Goal: Task Accomplishment & Management: Use online tool/utility

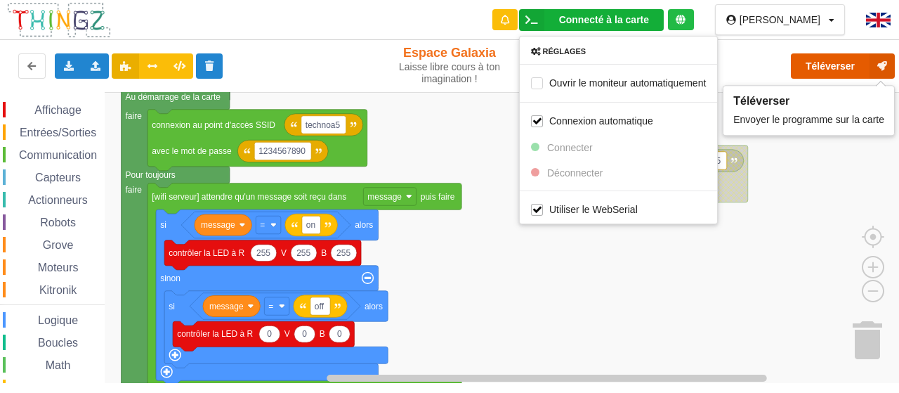
click at [840, 75] on button "Téléverser" at bounding box center [843, 65] width 104 height 25
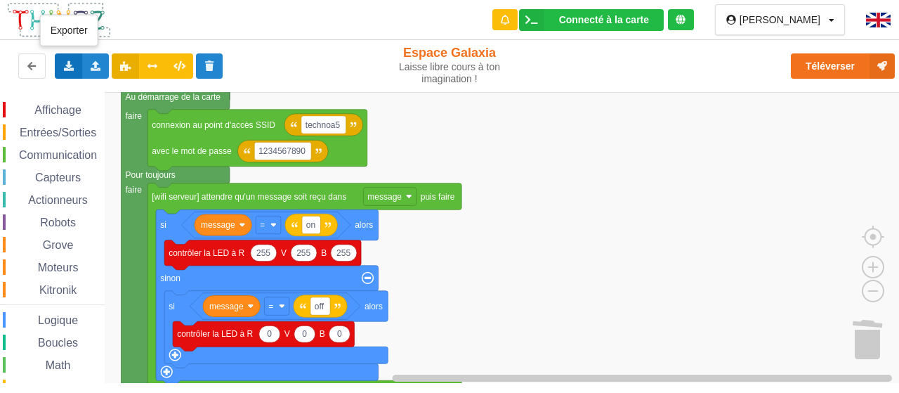
click at [61, 72] on div "Exporter l'assemblage de blocs Exporter l'assemblage de blocs au format Python" at bounding box center [68, 65] width 27 height 25
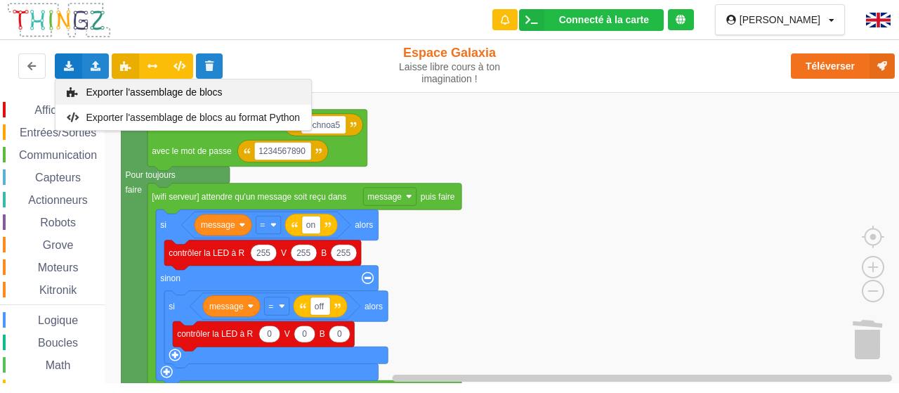
click at [133, 93] on span "Exporter l'assemblage de blocs" at bounding box center [154, 91] width 136 height 11
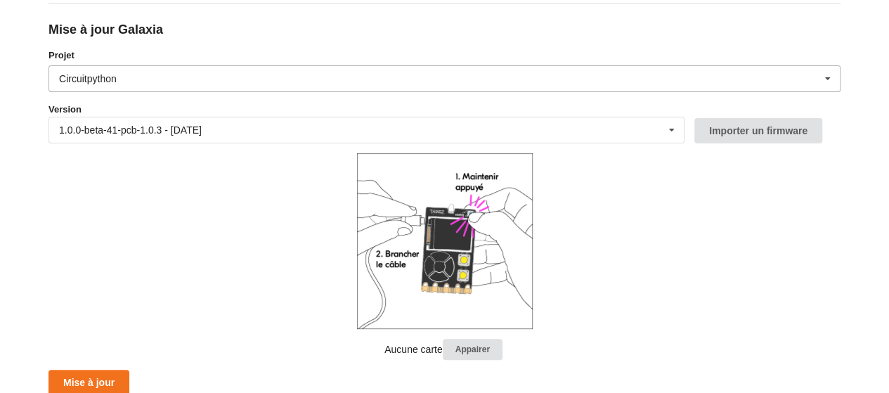
scroll to position [169, 0]
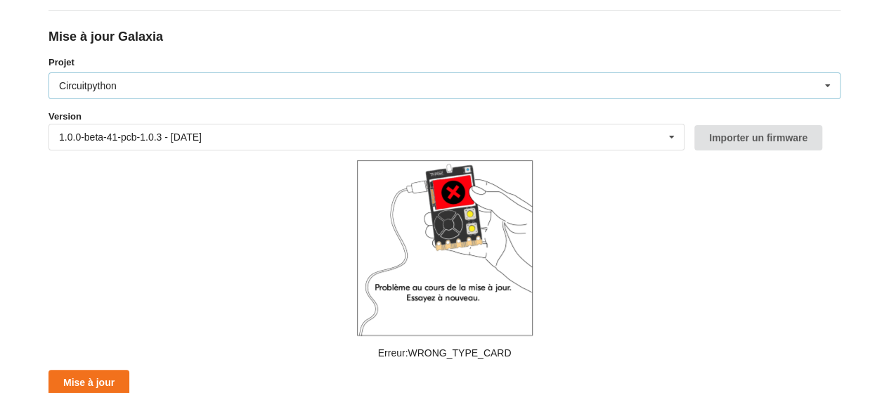
click at [659, 76] on div "Circuitpython Micropython Circuitpython" at bounding box center [444, 85] width 792 height 27
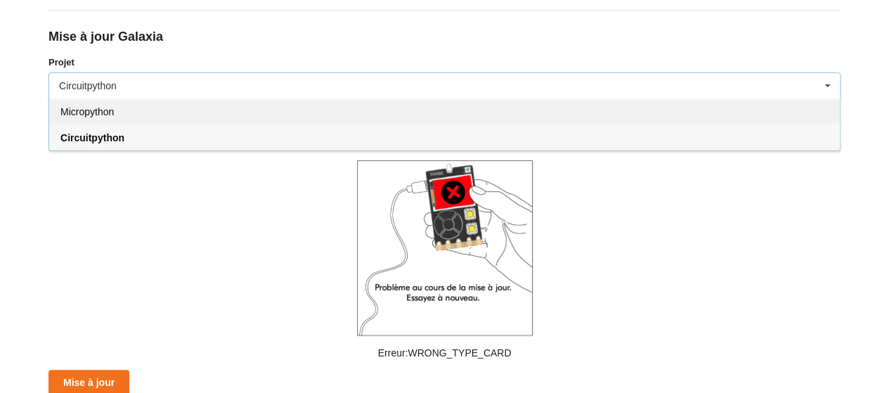
click at [301, 113] on div "Micropython" at bounding box center [444, 111] width 790 height 26
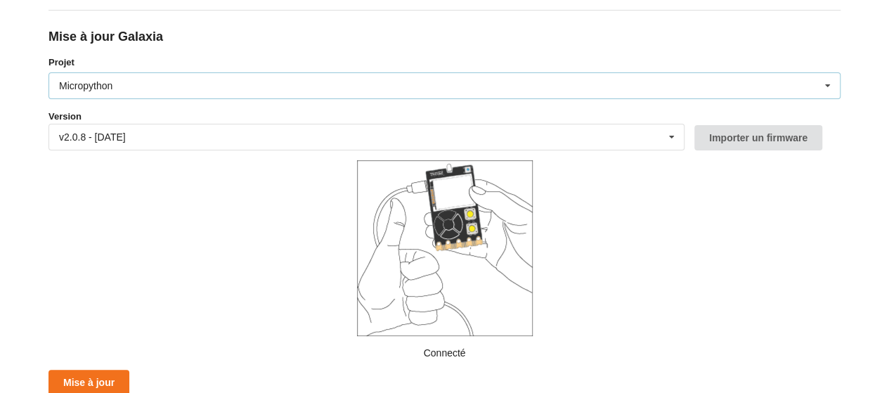
click at [328, 92] on div "Micropython Micropython Circuitpython" at bounding box center [444, 85] width 792 height 27
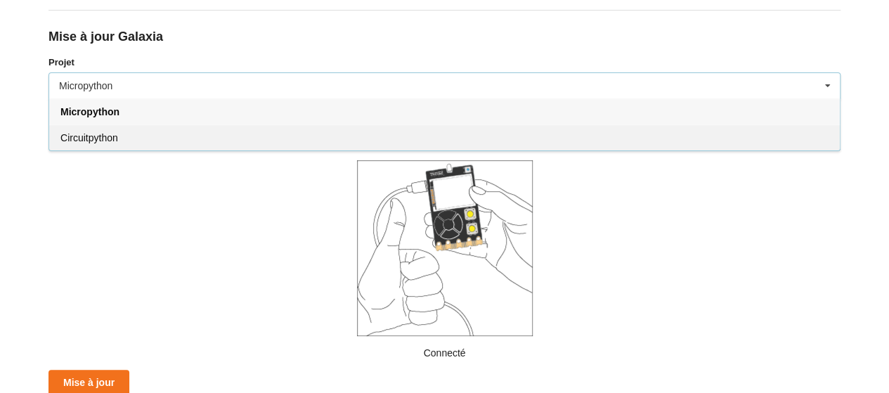
click at [243, 137] on div "Circuitpython" at bounding box center [444, 137] width 790 height 26
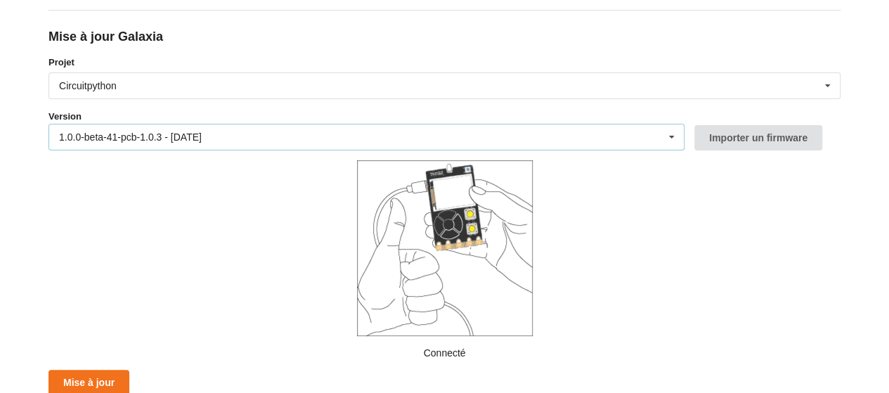
click at [241, 137] on div "1.0.0-beta-41-pcb-1.0.3 - 27/06/2025 1.0.0-beta-41-pcb-1.0.3 - 27/06/2025 1.0.0…" at bounding box center [366, 137] width 636 height 27
click at [807, 181] on form "Projet Circuitpython Micropython Circuitpython Version 1.0.0-beta-41-pcb-1.0.3 …" at bounding box center [444, 224] width 792 height 339
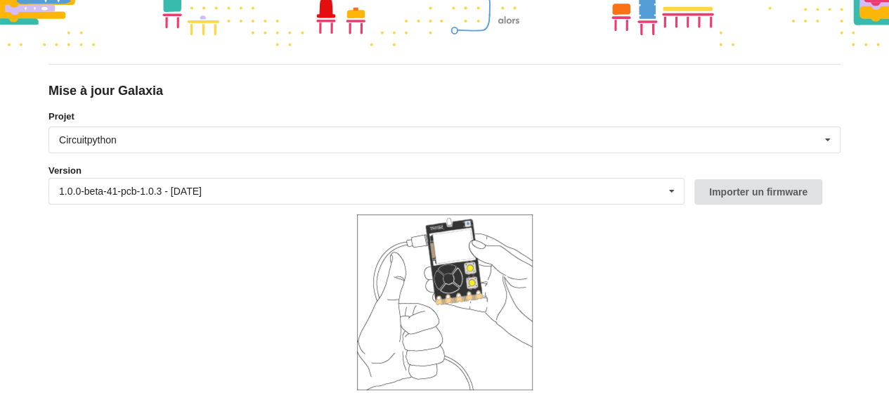
scroll to position [169, 0]
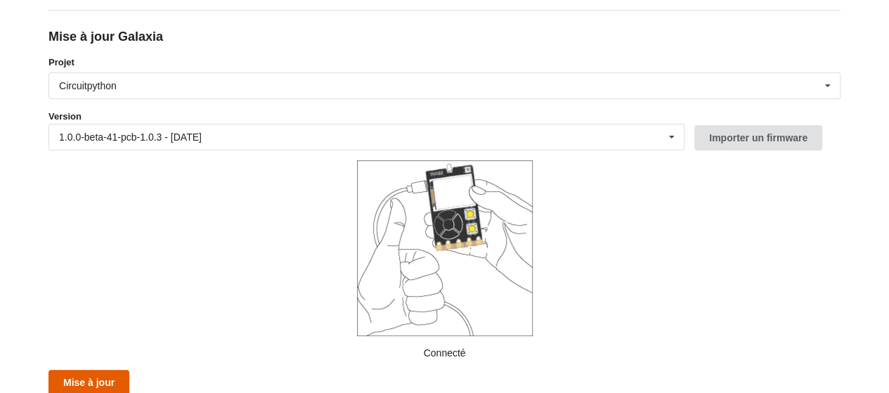
click at [107, 376] on button "Mise à jour" at bounding box center [88, 381] width 81 height 25
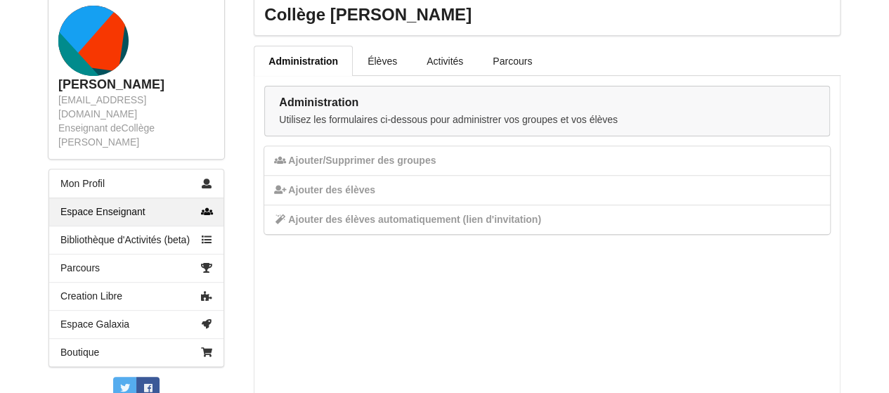
scroll to position [213, 0]
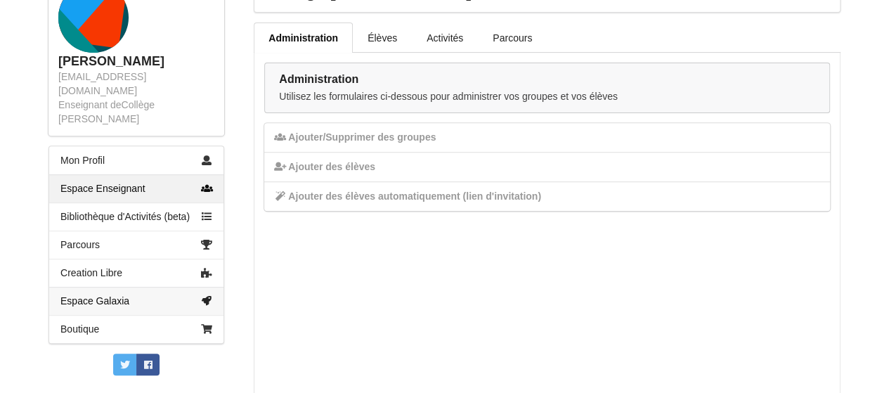
click at [105, 290] on link "Espace Galaxia" at bounding box center [136, 301] width 174 height 28
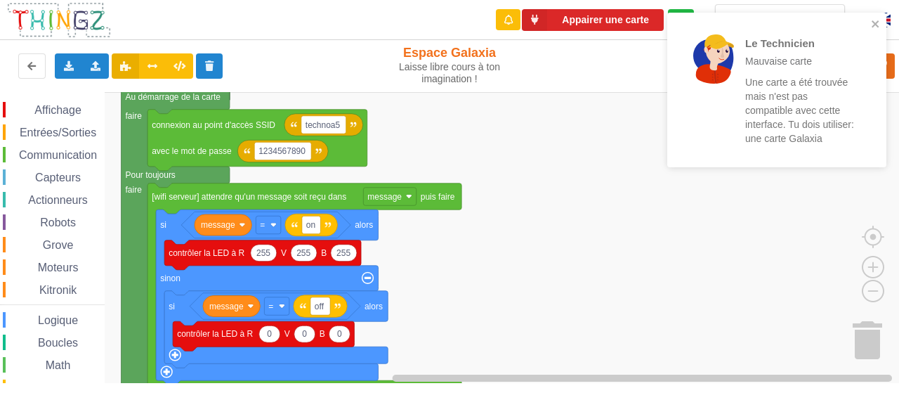
click at [782, 107] on p "Une carte a été trouvée mais n'est pas compatible avec cette interface. Tu dois…" at bounding box center [800, 110] width 110 height 70
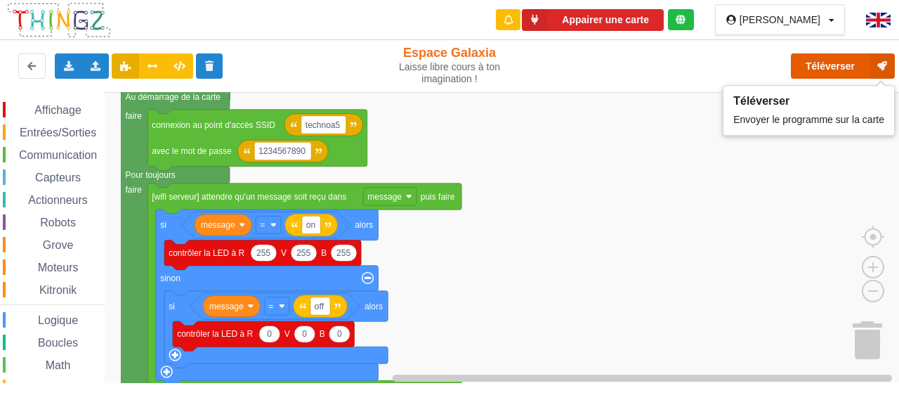
click at [815, 60] on button "Téléverser" at bounding box center [843, 65] width 104 height 25
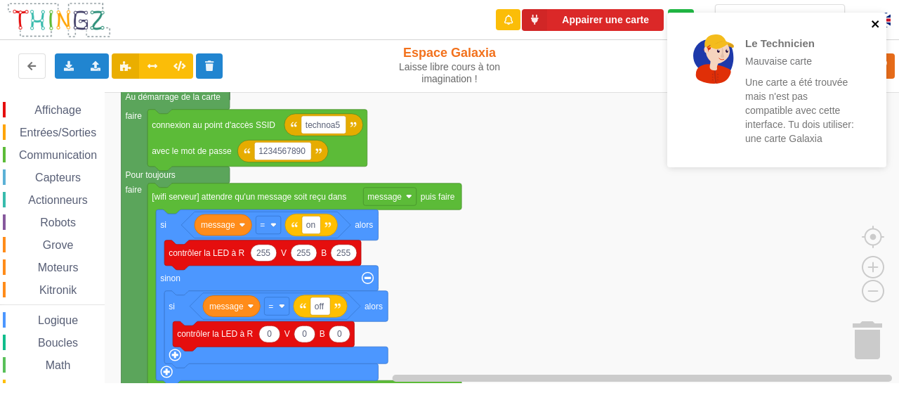
click at [876, 20] on icon "close" at bounding box center [876, 23] width 10 height 11
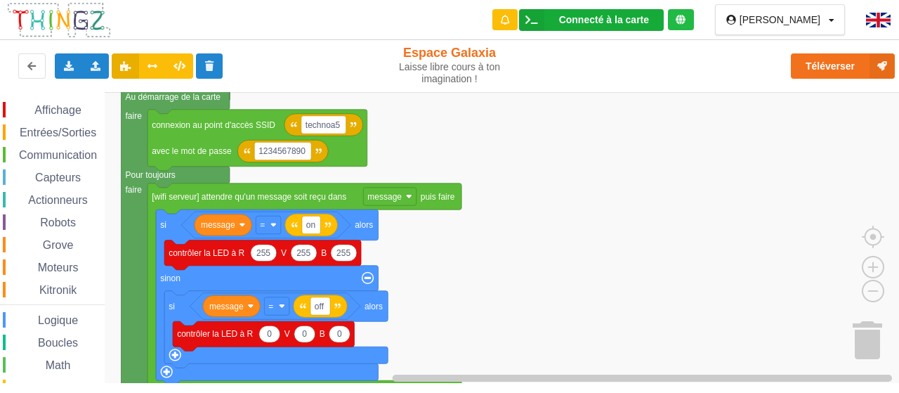
click at [634, 19] on div "Connecté à la carte" at bounding box center [604, 20] width 90 height 10
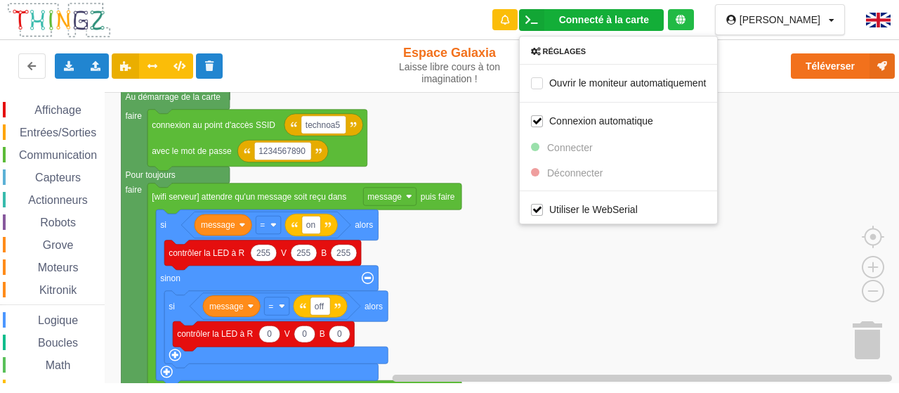
click at [561, 131] on rect "Espace de travail de Blocky" at bounding box center [454, 237] width 909 height 291
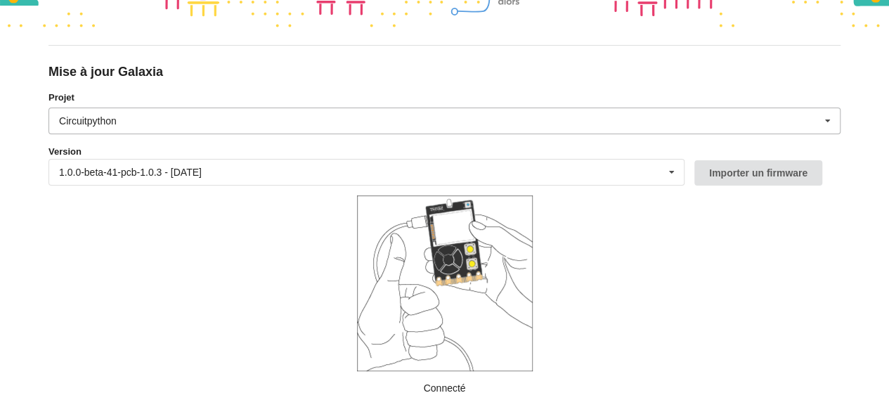
scroll to position [138, 0]
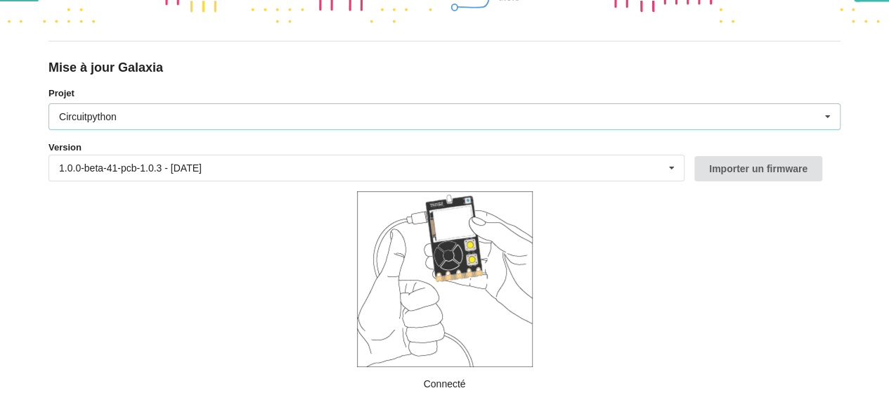
click at [213, 110] on div "Circuitpython Micropython Circuitpython" at bounding box center [444, 116] width 792 height 27
click at [186, 235] on form "Projet Circuitpython Micropython Circuitpython Version 1.0.0-beta-41-pcb-1.0.3 …" at bounding box center [444, 255] width 792 height 339
click at [219, 166] on div "1.0.0-beta-41-pcb-1.0.3 - 27/06/2025 1.0.0-beta-41-pcb-1.0.3 - 27/06/2025 1.0.0…" at bounding box center [366, 168] width 636 height 27
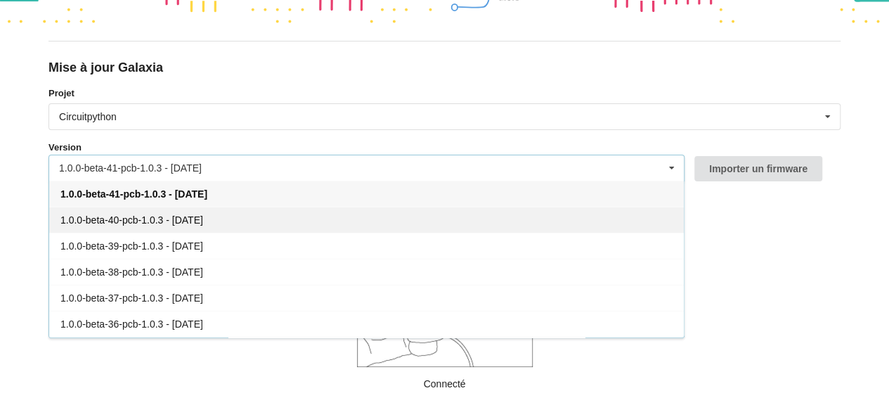
click at [203, 217] on span "1.0.0-beta-40-pcb-1.0.3 - 02/06/2025" at bounding box center [131, 219] width 143 height 11
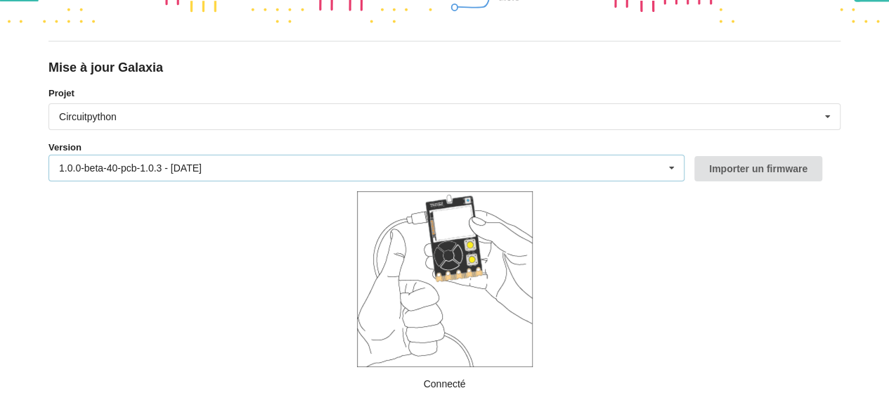
scroll to position [169, 0]
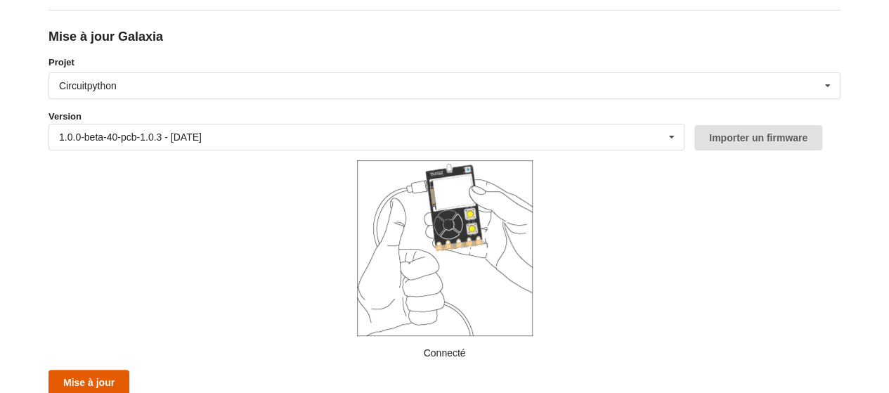
click at [93, 376] on button "Mise à jour" at bounding box center [88, 381] width 81 height 25
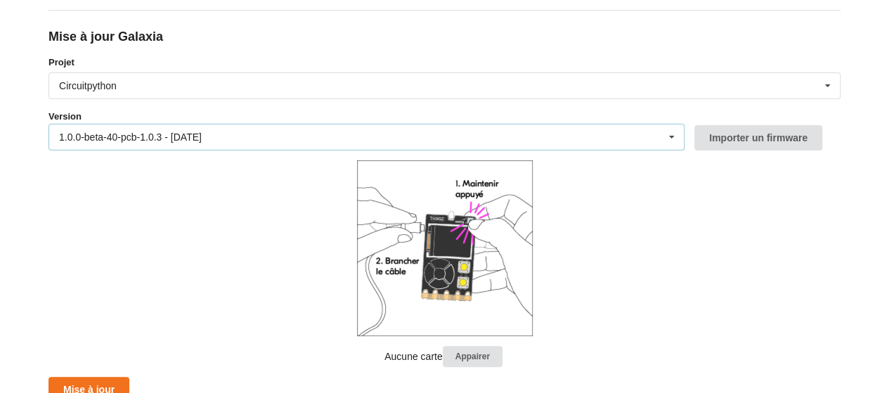
click at [246, 145] on div "1.0.0-beta-40-pcb-1.0.3 - 02/06/2025 1.0.0-beta-41-pcb-1.0.3 - 27/06/2025 1.0.0…" at bounding box center [366, 137] width 636 height 27
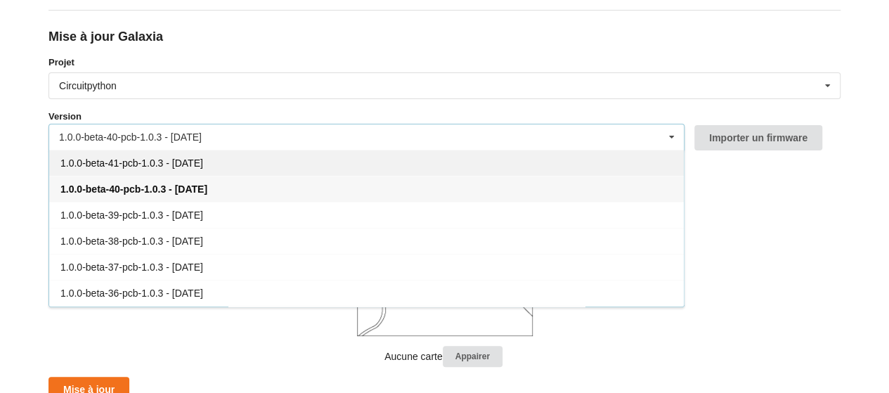
click at [225, 157] on div "1.0.0-beta-41-pcb-1.0.3 - 27/06/2025" at bounding box center [366, 163] width 634 height 26
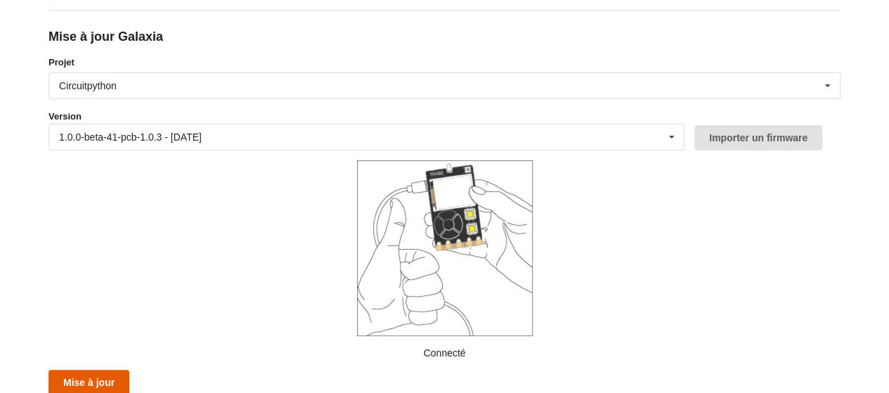
click at [107, 381] on button "Mise à jour" at bounding box center [88, 381] width 81 height 25
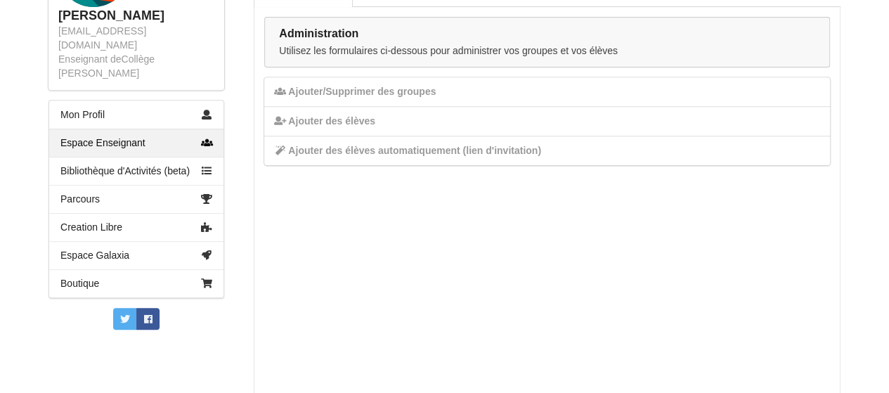
scroll to position [260, 0]
click at [136, 240] on link "Espace Galaxia" at bounding box center [136, 254] width 174 height 28
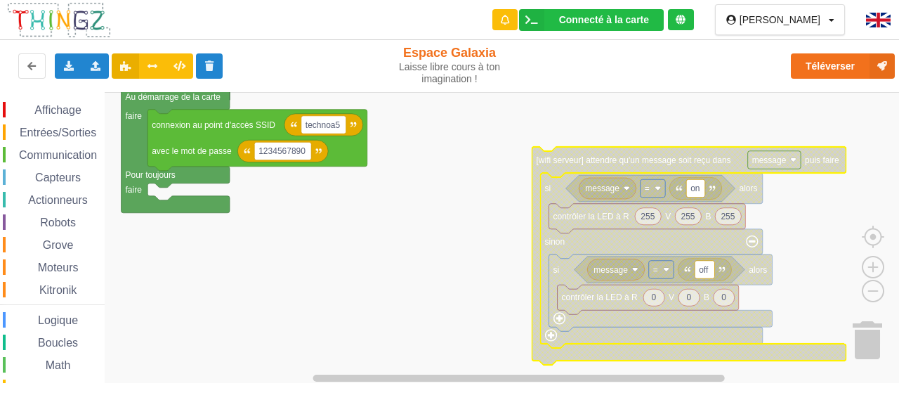
click at [63, 150] on span "Communication" at bounding box center [58, 155] width 82 height 12
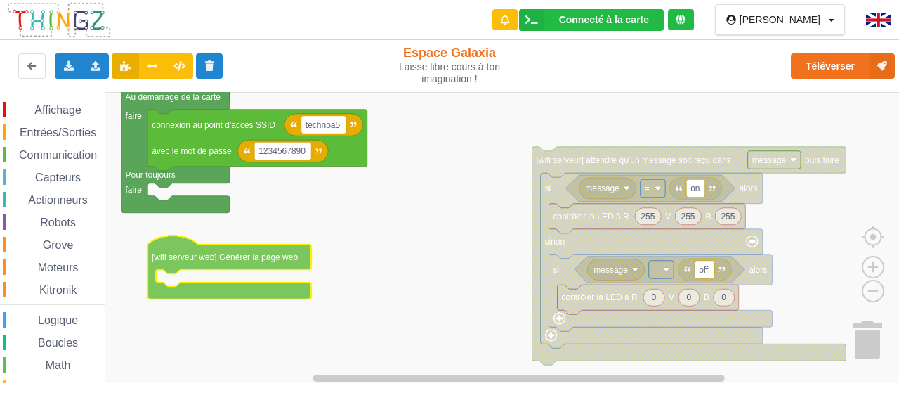
click at [274, 249] on div "Affichage Entrées/Sorties Communication Capteurs Actionneurs Robots Grove Moteu…" at bounding box center [454, 237] width 909 height 291
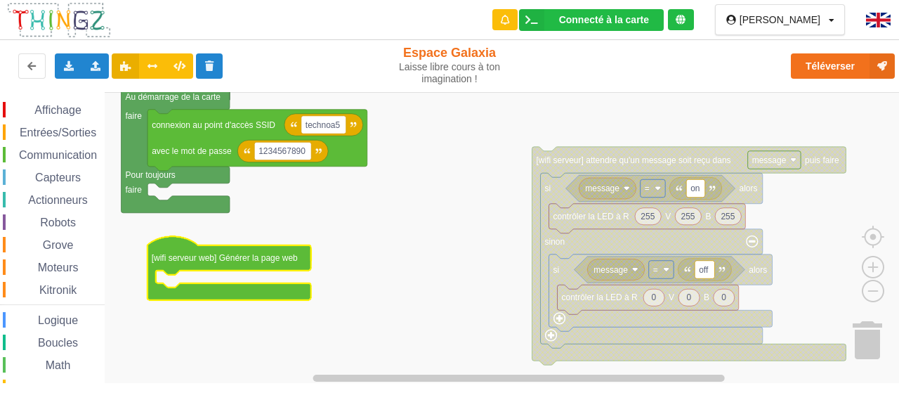
click at [69, 161] on span "Communication" at bounding box center [58, 155] width 82 height 12
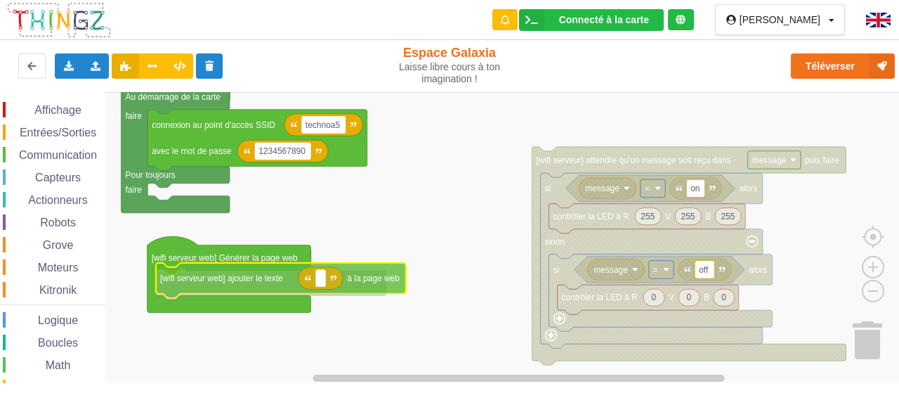
click at [240, 275] on div "Affichage Entrées/Sorties Communication Capteurs Actionneurs Robots Grove Moteu…" at bounding box center [454, 237] width 909 height 291
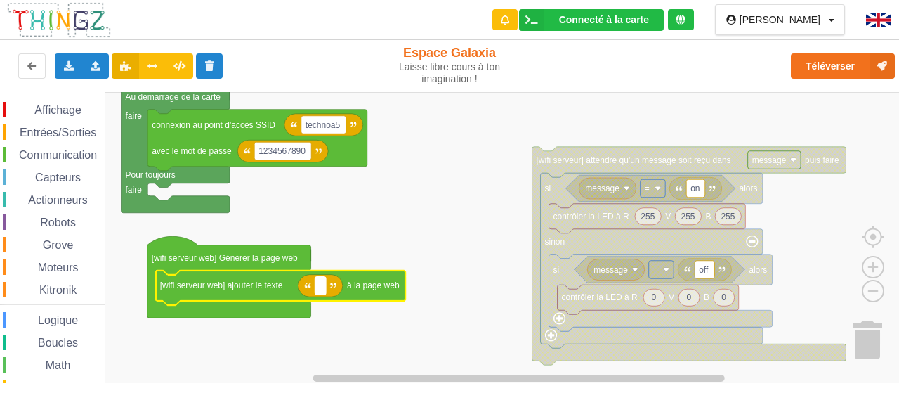
click at [322, 284] on rect "Espace de travail de Blocky" at bounding box center [320, 285] width 11 height 18
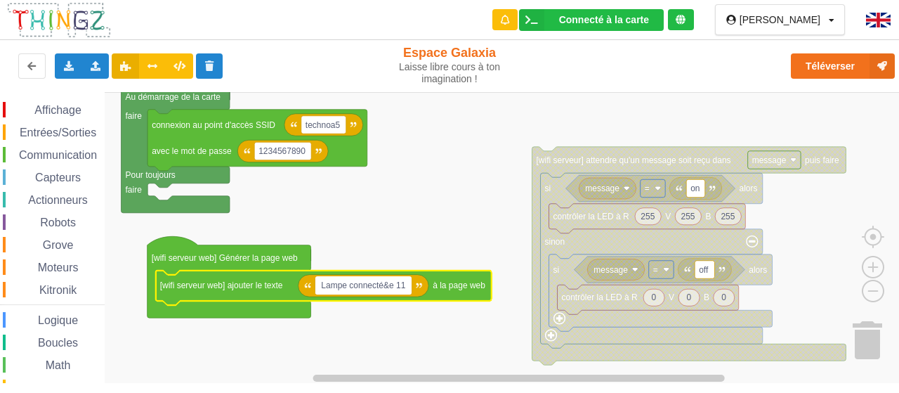
type input "Lampe connectée 11"
click at [72, 159] on span "Communication" at bounding box center [58, 155] width 82 height 12
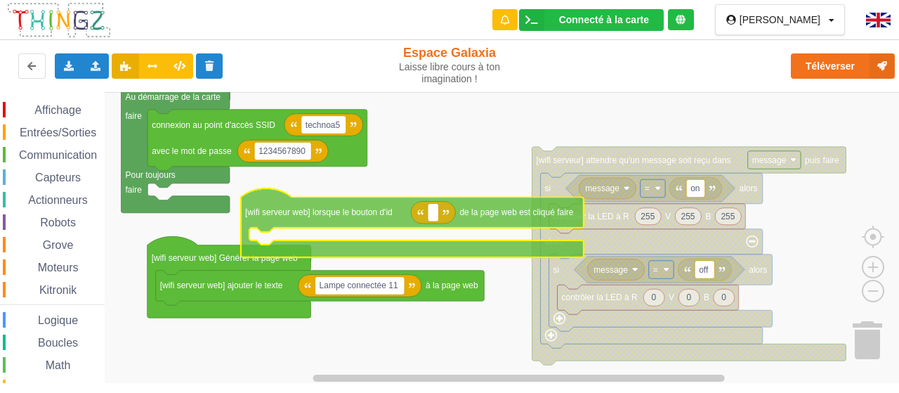
click at [262, 332] on div "Affichage Entrées/Sorties Communication Capteurs Actionneurs Robots Grove Moteu…" at bounding box center [454, 237] width 909 height 291
click at [633, 129] on rect "Espace de travail de Blocky" at bounding box center [454, 237] width 909 height 291
click at [542, 117] on rect "Espace de travail de Blocky" at bounding box center [454, 237] width 909 height 291
click at [600, 151] on div "Affichage Entrées/Sorties Communication Capteurs Actionneurs Robots Grove Moteu…" at bounding box center [454, 237] width 909 height 291
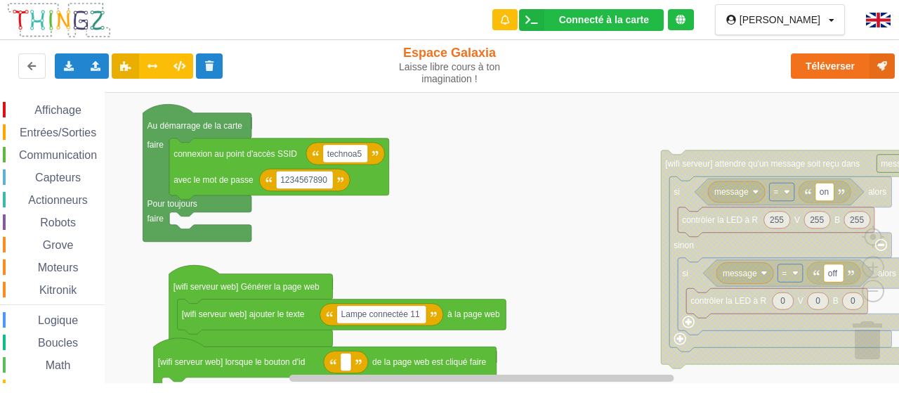
click at [158, 285] on div "Affichage Entrées/Sorties Communication Capteurs Actionneurs Robots Grove Moteu…" at bounding box center [454, 237] width 909 height 291
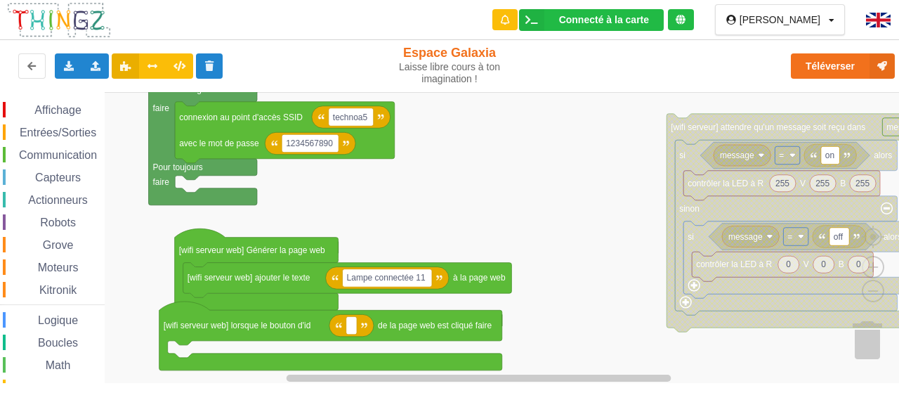
click at [195, 221] on div "Affichage Entrées/Sorties Communication Capteurs Actionneurs Robots Grove Moteu…" at bounding box center [454, 237] width 909 height 291
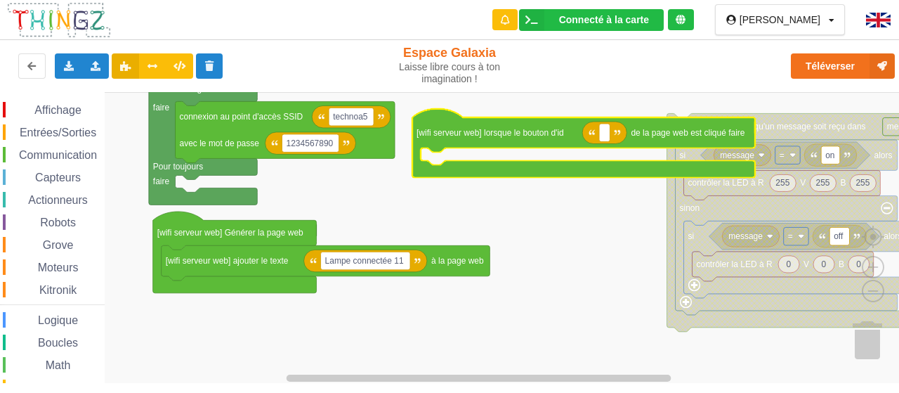
click at [69, 154] on span "Communication" at bounding box center [58, 155] width 82 height 12
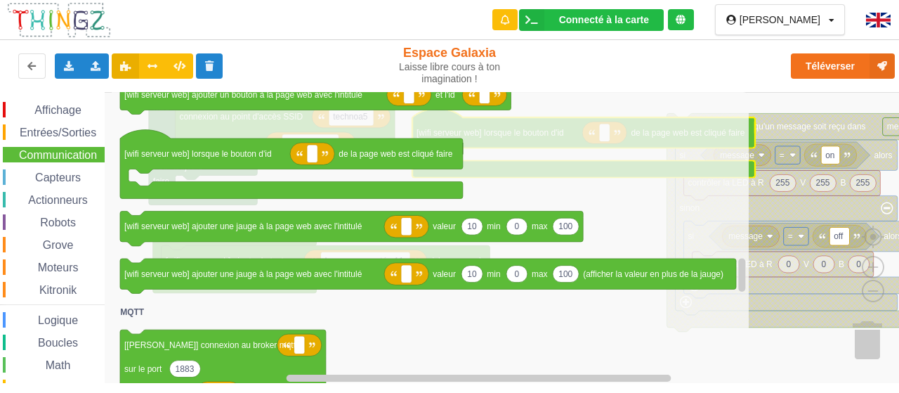
click at [583, 325] on icon "Espace de travail de Blocky" at bounding box center [430, 237] width 637 height 291
click at [770, 343] on rect "Espace de travail de Blocky" at bounding box center [454, 237] width 909 height 291
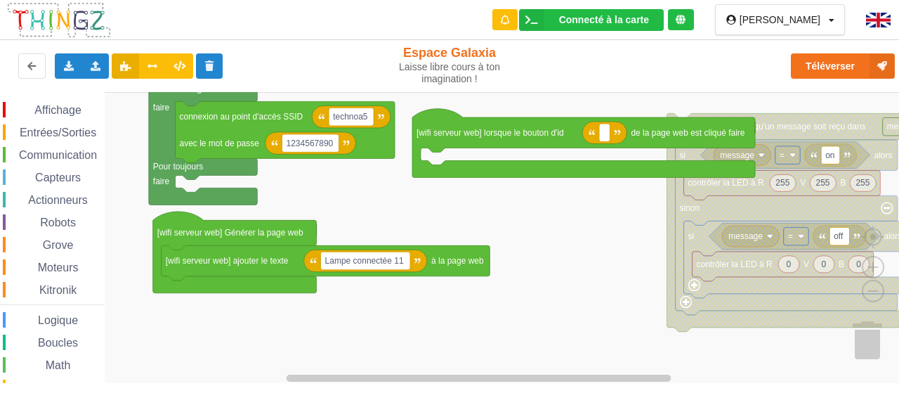
click at [90, 147] on div "Communication" at bounding box center [54, 154] width 102 height 15
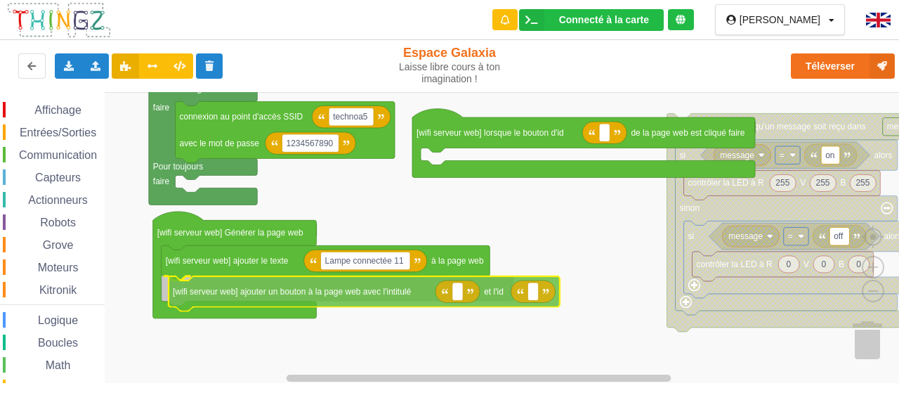
click at [263, 296] on div "Affichage Entrées/Sorties Communication Capteurs Actionneurs Robots Grove Moteu…" at bounding box center [454, 237] width 909 height 291
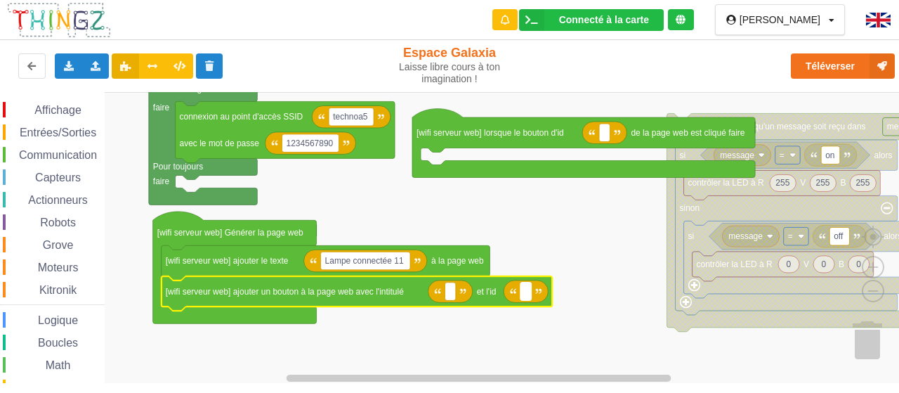
click at [527, 287] on rect "Espace de travail de Blocky" at bounding box center [525, 291] width 11 height 18
type input "on"
click at [450, 294] on text "Espace de travail de Blocky" at bounding box center [451, 291] width 2 height 10
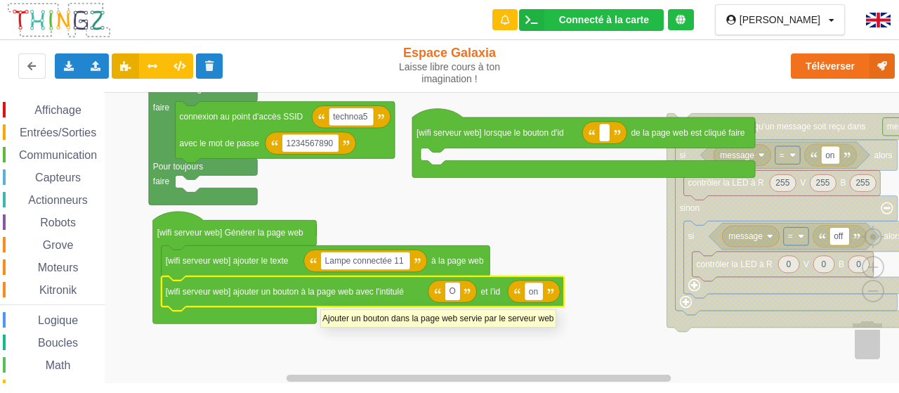
type input "On"
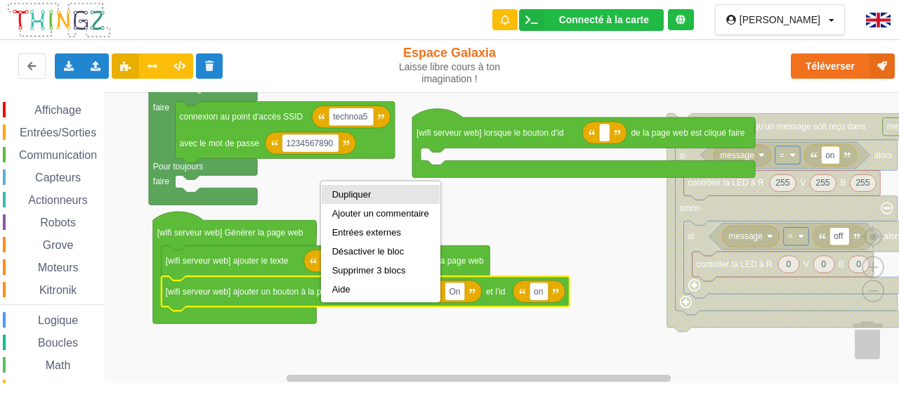
click at [383, 193] on div "Dupliquer" at bounding box center [380, 194] width 97 height 11
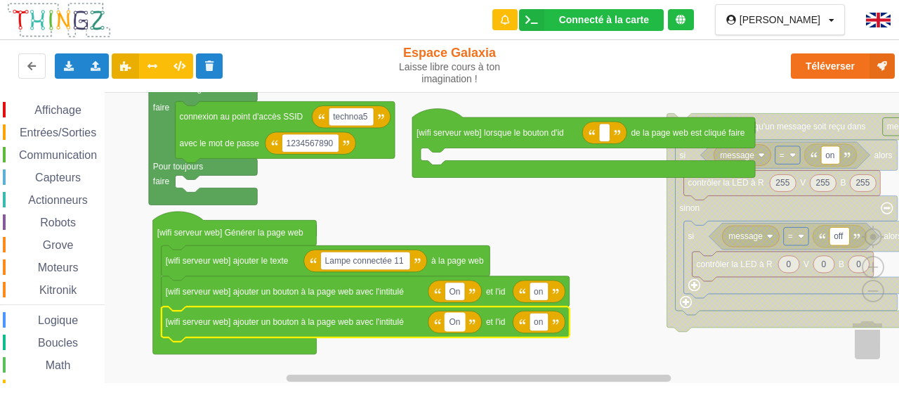
click at [462, 322] on rect "Espace de travail de Blocky" at bounding box center [455, 322] width 20 height 18
type input "Off"
click at [540, 324] on text "on" at bounding box center [539, 322] width 9 height 10
type input "off"
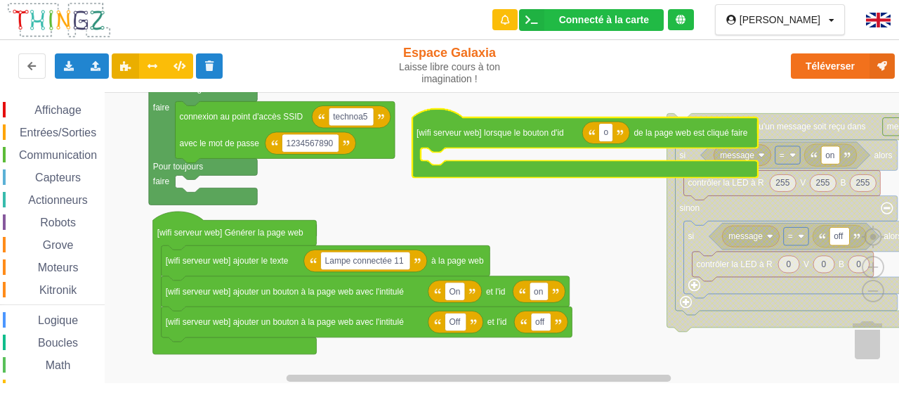
type input "on"
click at [67, 204] on span "Actionneurs" at bounding box center [58, 200] width 64 height 12
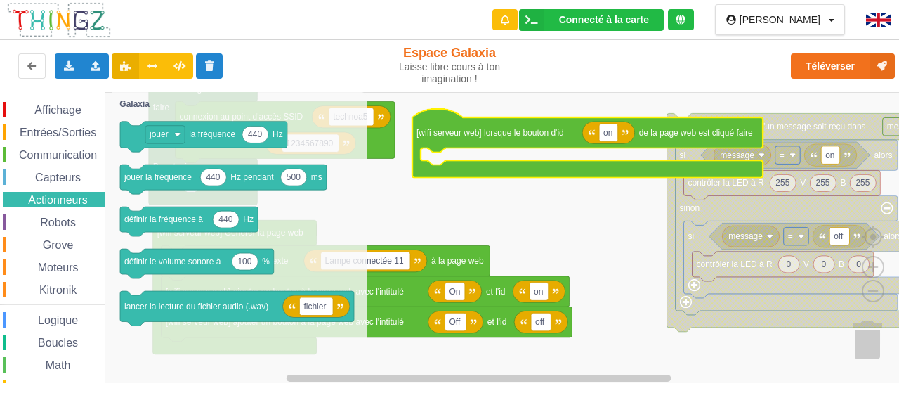
click at [54, 116] on span "Affichage" at bounding box center [57, 110] width 51 height 12
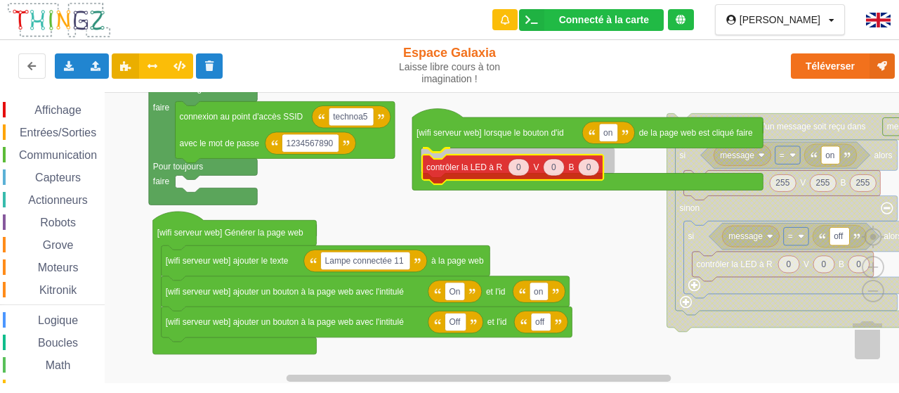
click at [444, 174] on div "Affichage Entrées/Sorties Communication Capteurs Actionneurs Robots Grove Moteu…" at bounding box center [454, 237] width 909 height 291
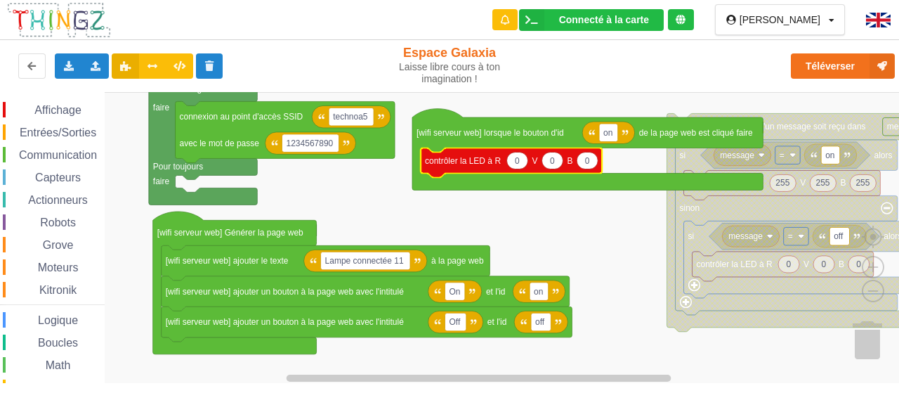
click at [518, 155] on text "0" at bounding box center [517, 160] width 5 height 10
click at [518, 155] on input "0" at bounding box center [517, 161] width 22 height 18
type input "255"
click at [555, 160] on text "0" at bounding box center [557, 160] width 5 height 10
click at [555, 160] on input "0" at bounding box center [557, 161] width 22 height 18
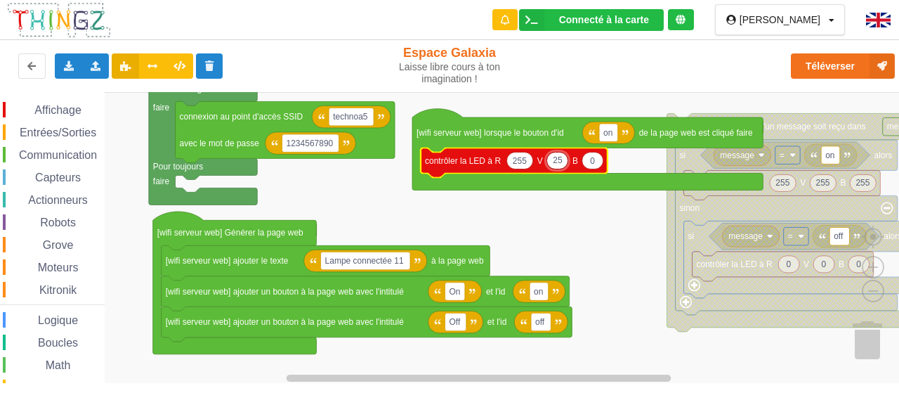
type input "255"
click at [598, 162] on text "0" at bounding box center [597, 160] width 5 height 10
click at [598, 162] on input "0" at bounding box center [597, 161] width 22 height 18
type input "255"
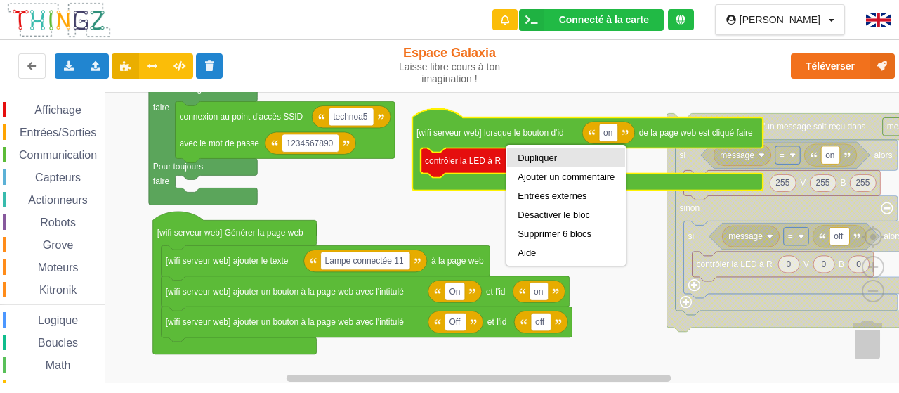
click at [528, 154] on div "Dupliquer" at bounding box center [566, 157] width 97 height 11
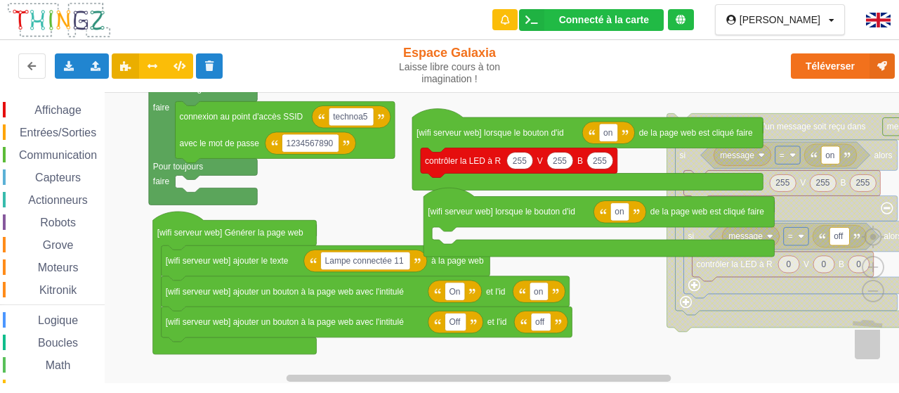
click at [51, 104] on span "Affichage" at bounding box center [57, 110] width 51 height 12
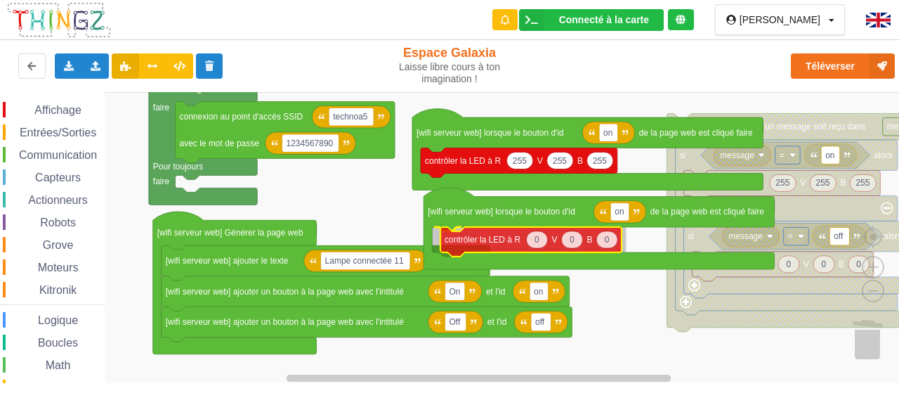
click at [461, 242] on div "Affichage Entrées/Sorties Communication Capteurs Actionneurs Robots Grove Moteu…" at bounding box center [454, 237] width 909 height 291
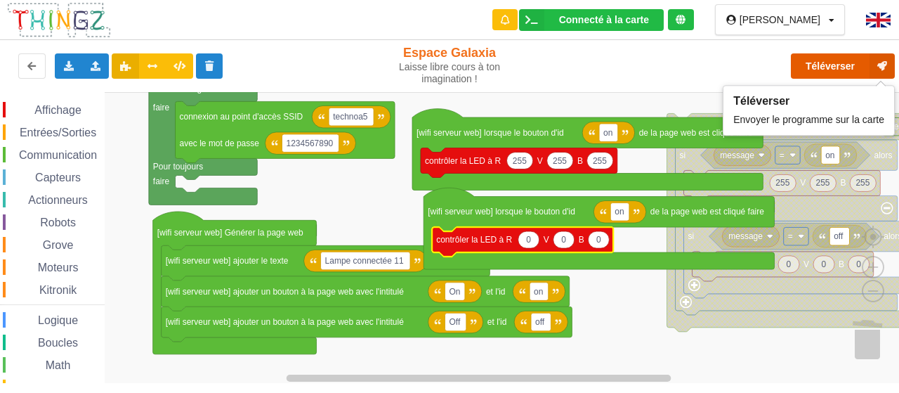
click at [801, 71] on button "Téléverser" at bounding box center [843, 65] width 104 height 25
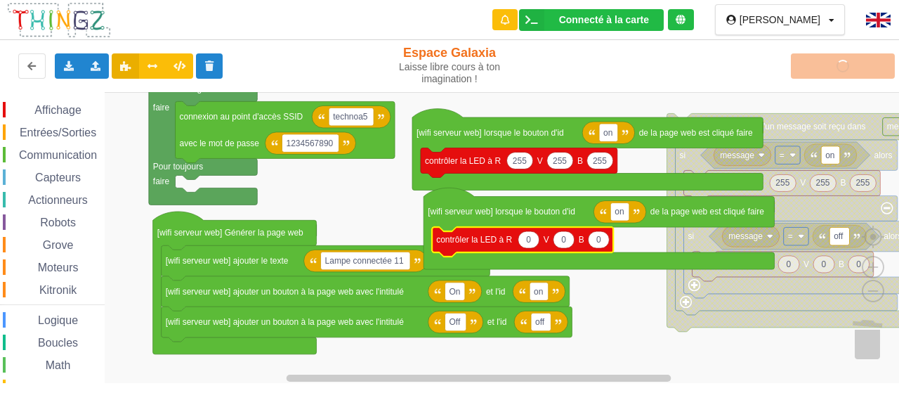
click at [68, 155] on span "Communication" at bounding box center [58, 155] width 82 height 12
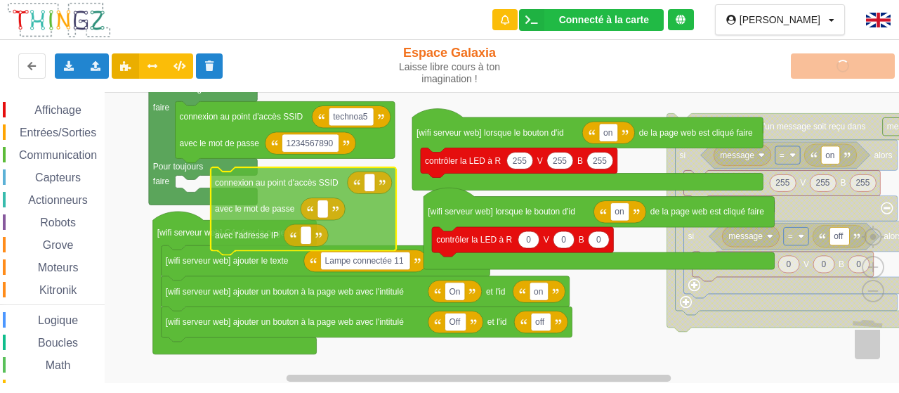
click at [268, 185] on div "Affichage Entrées/Sorties Communication Capteurs Actionneurs Robots Grove Moteu…" at bounding box center [454, 237] width 909 height 291
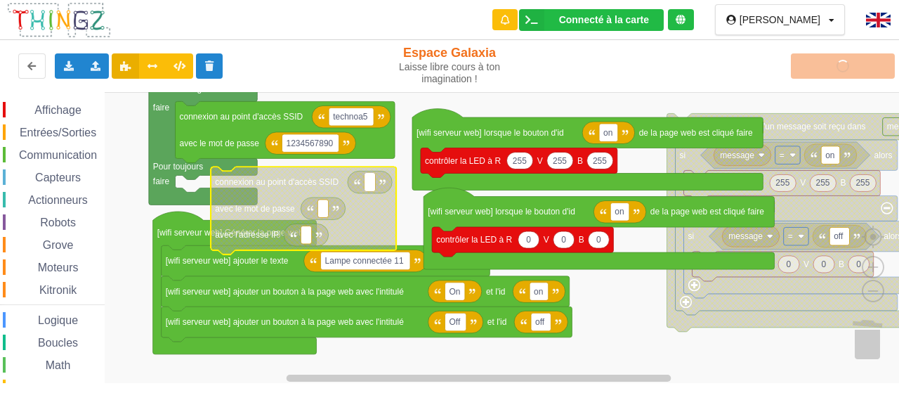
type input "technoa5"
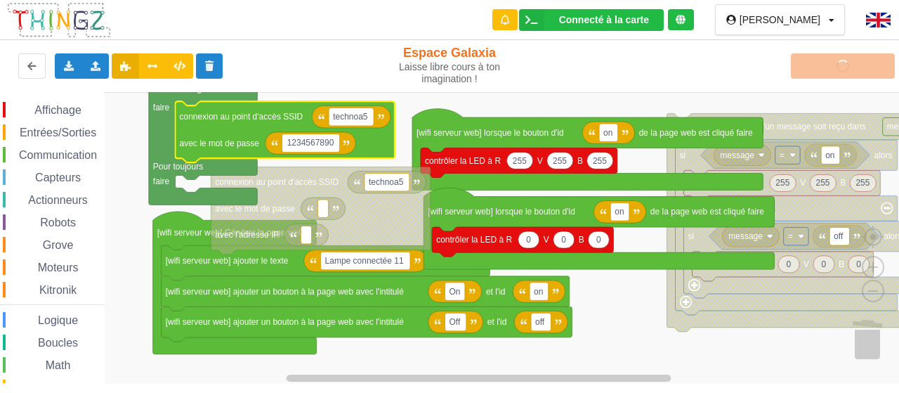
click at [320, 145] on input "1234567890" at bounding box center [310, 143] width 57 height 18
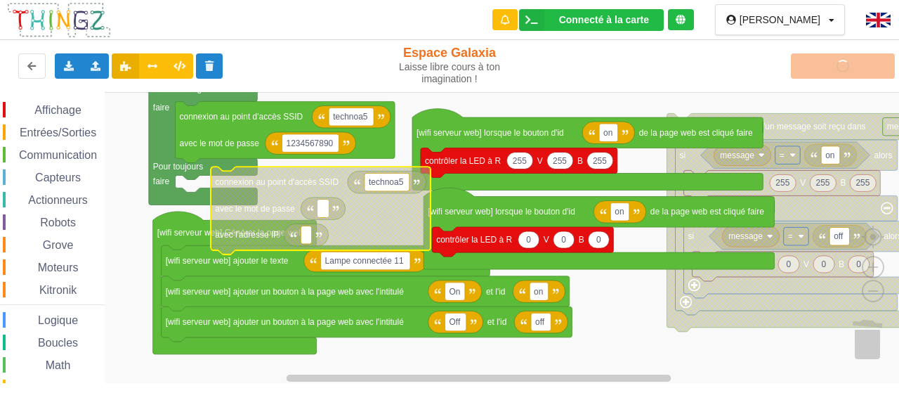
type input "1234567890"
click at [306, 234] on text "Espace de travail de Blocky" at bounding box center [306, 235] width 2 height 10
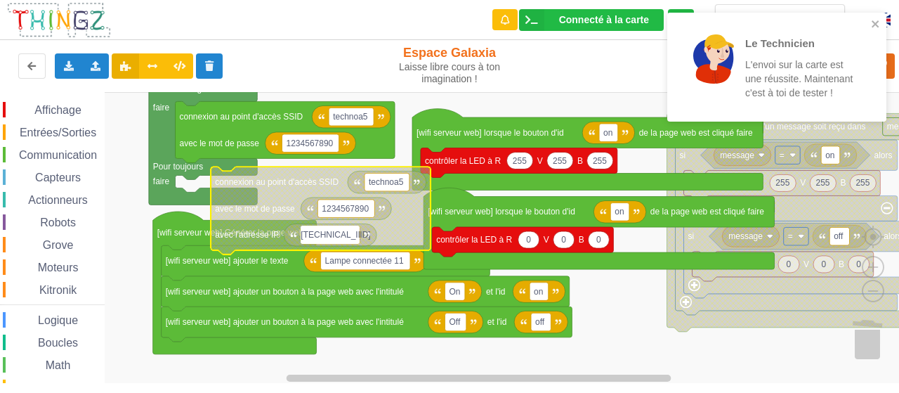
type input "192.168.0.11"
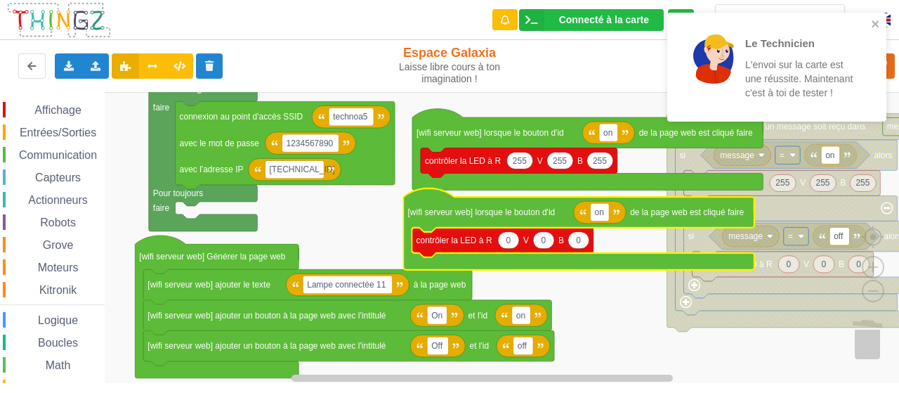
click at [858, 42] on div "Le Technicien L'envoi sur la carte est une réussite. Maintenant c'est à toi de …" at bounding box center [771, 67] width 181 height 81
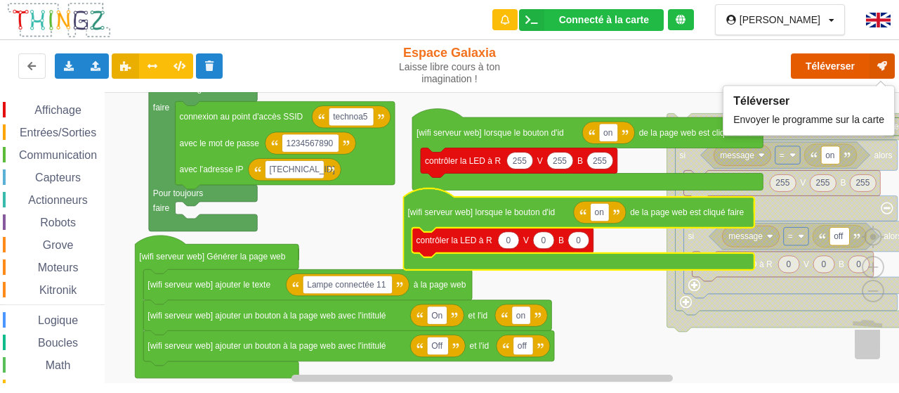
click at [846, 58] on button "Téléverser" at bounding box center [843, 65] width 104 height 25
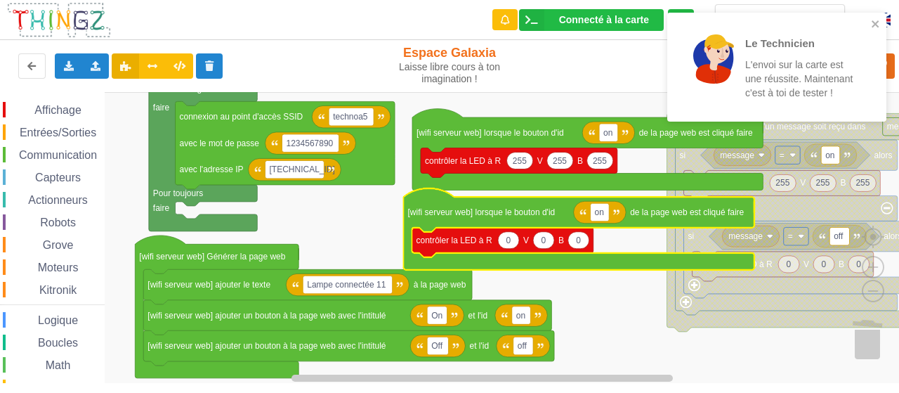
click at [58, 124] on div "Entrées/Sorties" at bounding box center [54, 131] width 102 height 15
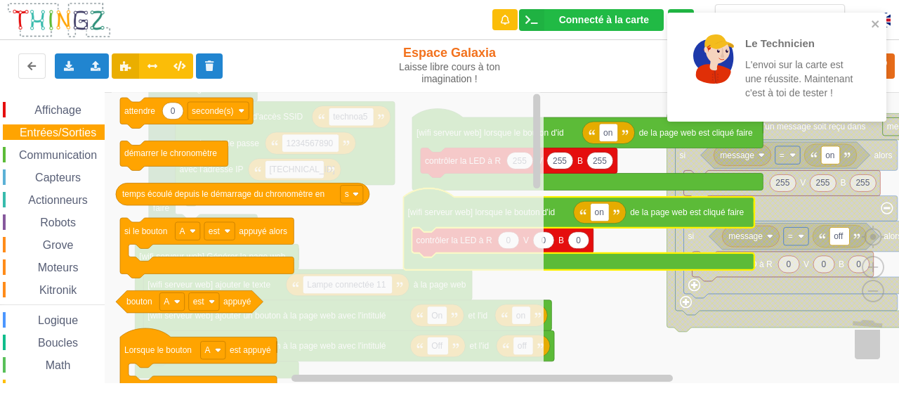
click at [58, 110] on span "Affichage" at bounding box center [57, 110] width 51 height 12
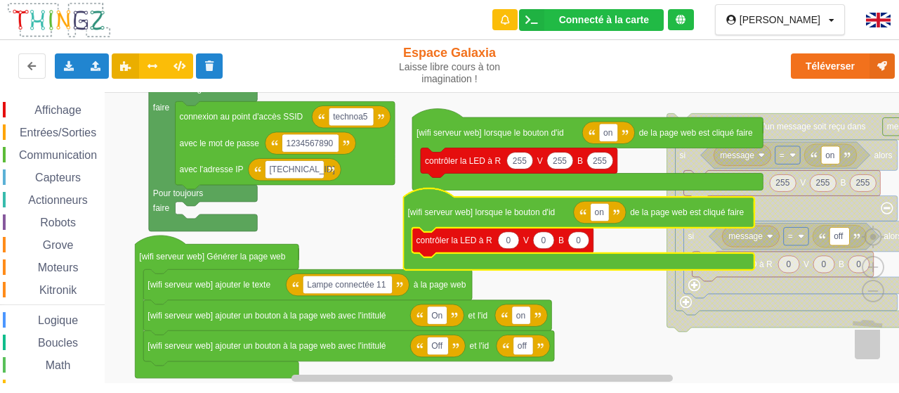
click at [624, 317] on rect "Espace de travail de Blocky" at bounding box center [454, 237] width 909 height 291
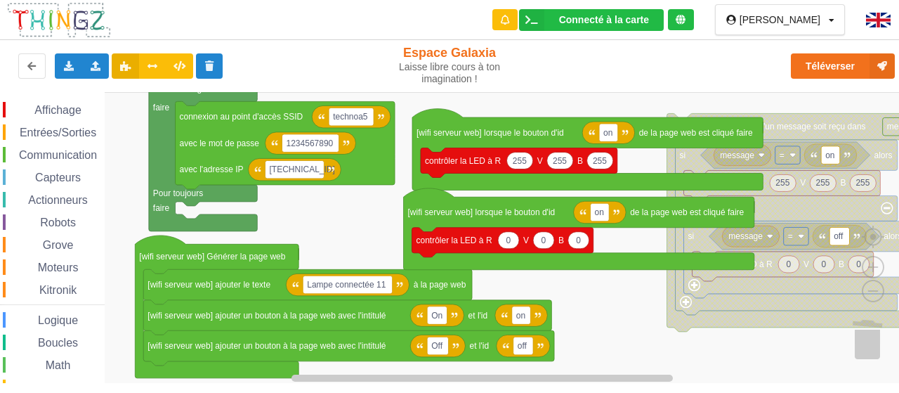
click at [60, 110] on span "Affichage" at bounding box center [57, 110] width 51 height 12
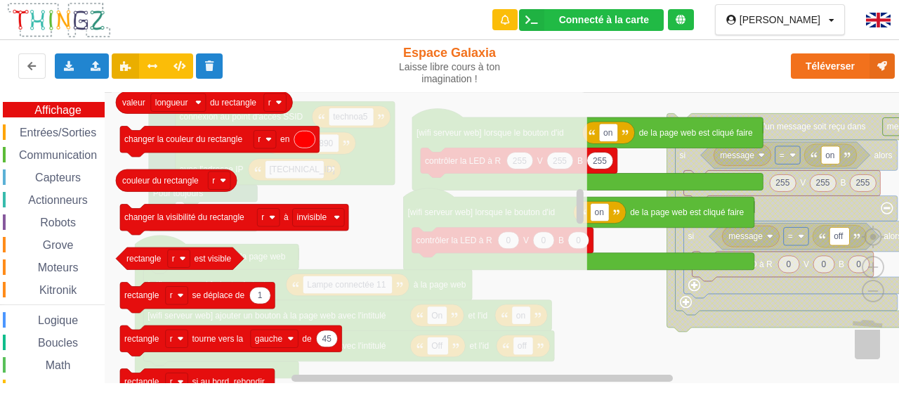
click at [65, 151] on span "Communication" at bounding box center [58, 155] width 82 height 12
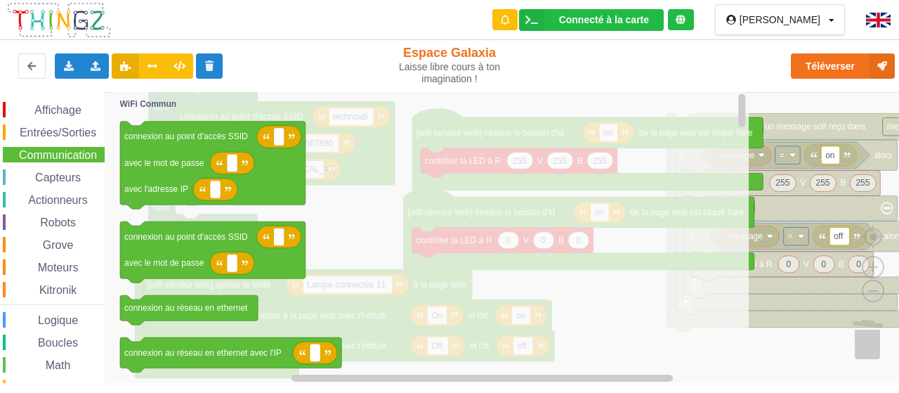
click at [60, 107] on span "Affichage" at bounding box center [57, 110] width 51 height 12
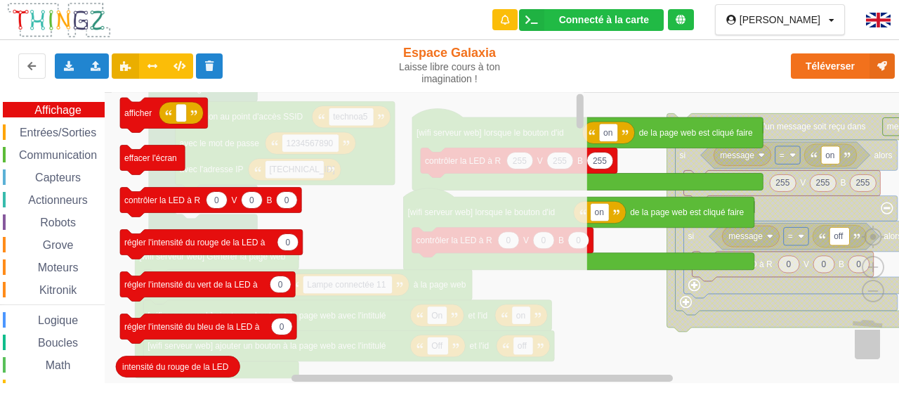
click at [76, 133] on span "Entrées/Sorties" at bounding box center [58, 132] width 81 height 12
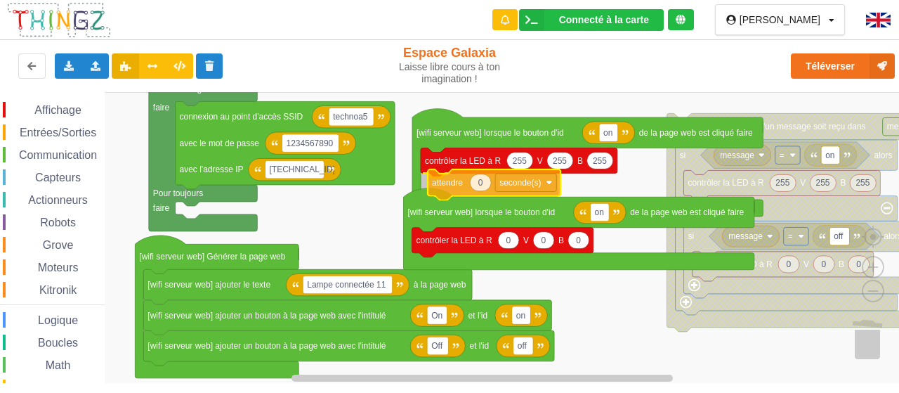
click at [440, 183] on div "Affichage Entrées/Sorties Communication Capteurs Actionneurs Robots Grove Moteu…" at bounding box center [454, 237] width 909 height 291
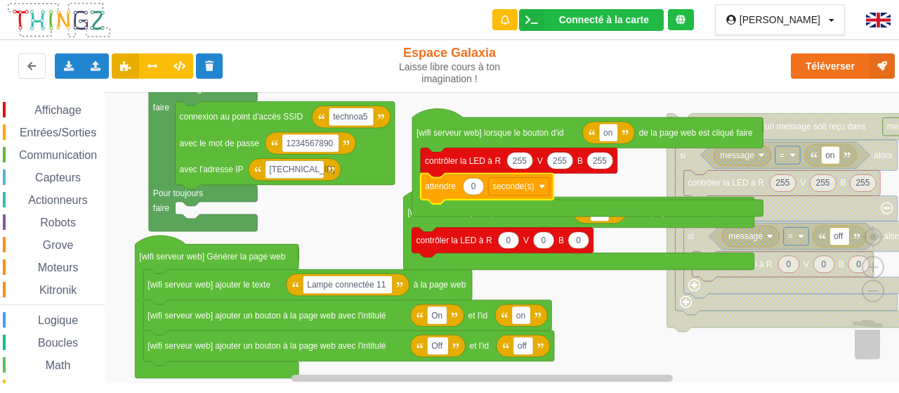
click at [469, 186] on icon "Espace de travail de Blocky" at bounding box center [473, 186] width 21 height 17
type input "1"
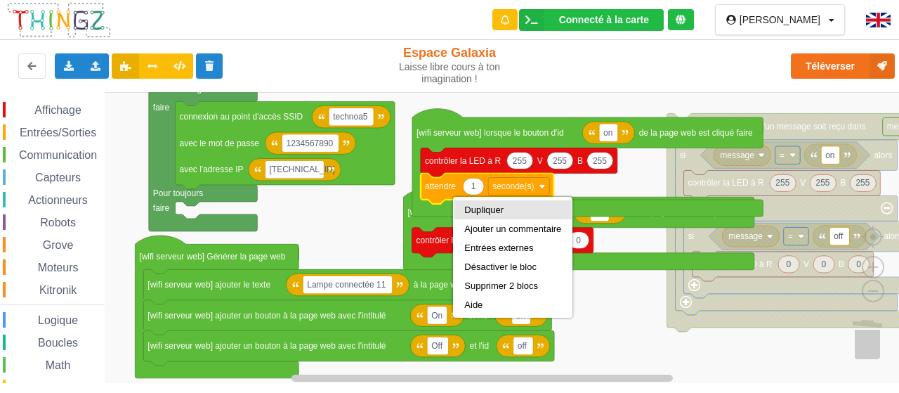
click at [464, 207] on div "Dupliquer" at bounding box center [512, 209] width 97 height 11
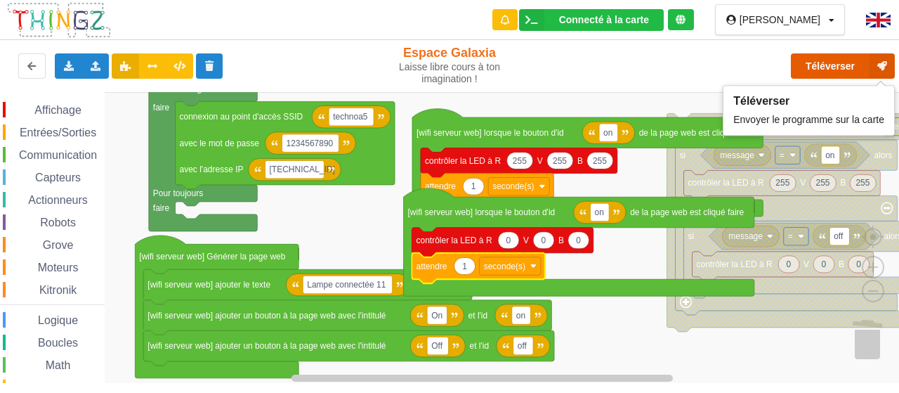
click at [827, 60] on button "Téléverser" at bounding box center [843, 65] width 104 height 25
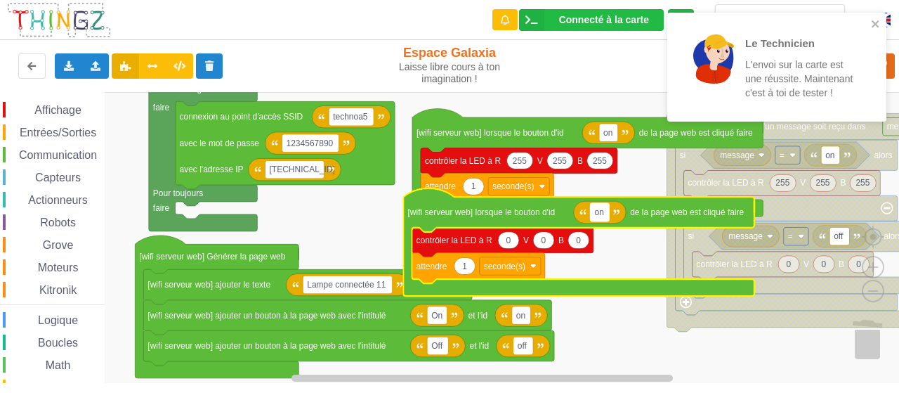
click at [603, 213] on text "on" at bounding box center [599, 212] width 9 height 10
type input "off"
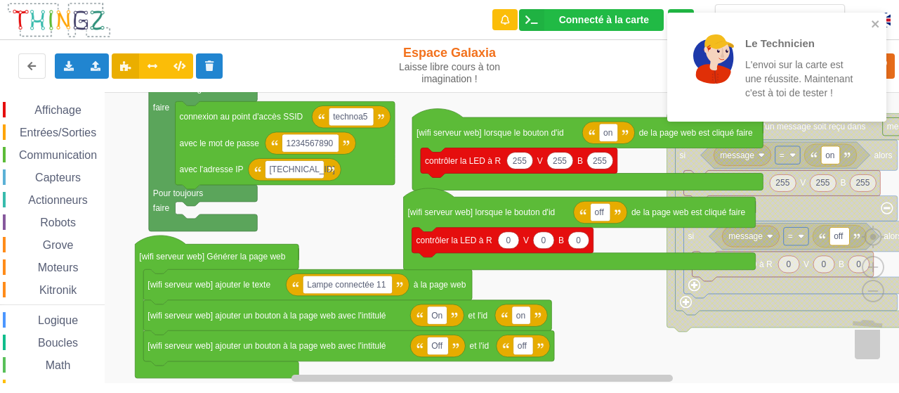
click at [757, 92] on p "L'envoi sur la carte est une réussite. Maintenant c'est à toi de tester !" at bounding box center [800, 79] width 110 height 42
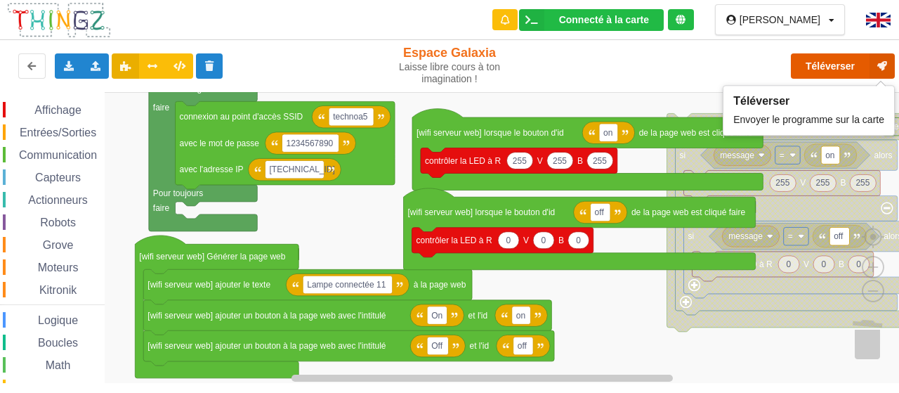
click at [832, 65] on button "Téléverser" at bounding box center [843, 65] width 104 height 25
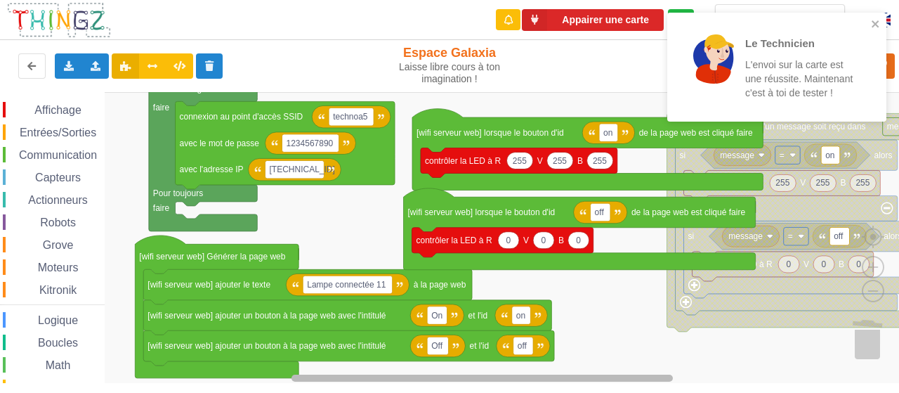
click at [735, 374] on g "Espace de travail de Blocky" at bounding box center [505, 377] width 786 height 11
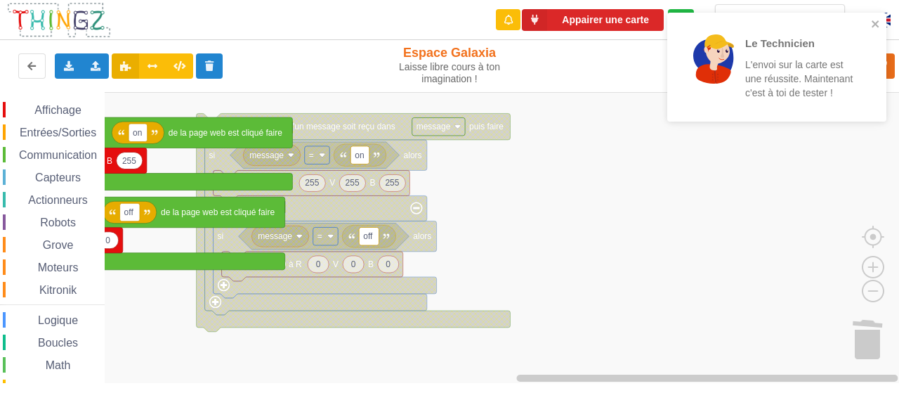
click at [619, 222] on rect "Espace de travail de Blocky" at bounding box center [454, 237] width 909 height 291
